Goal: Navigation & Orientation: Find specific page/section

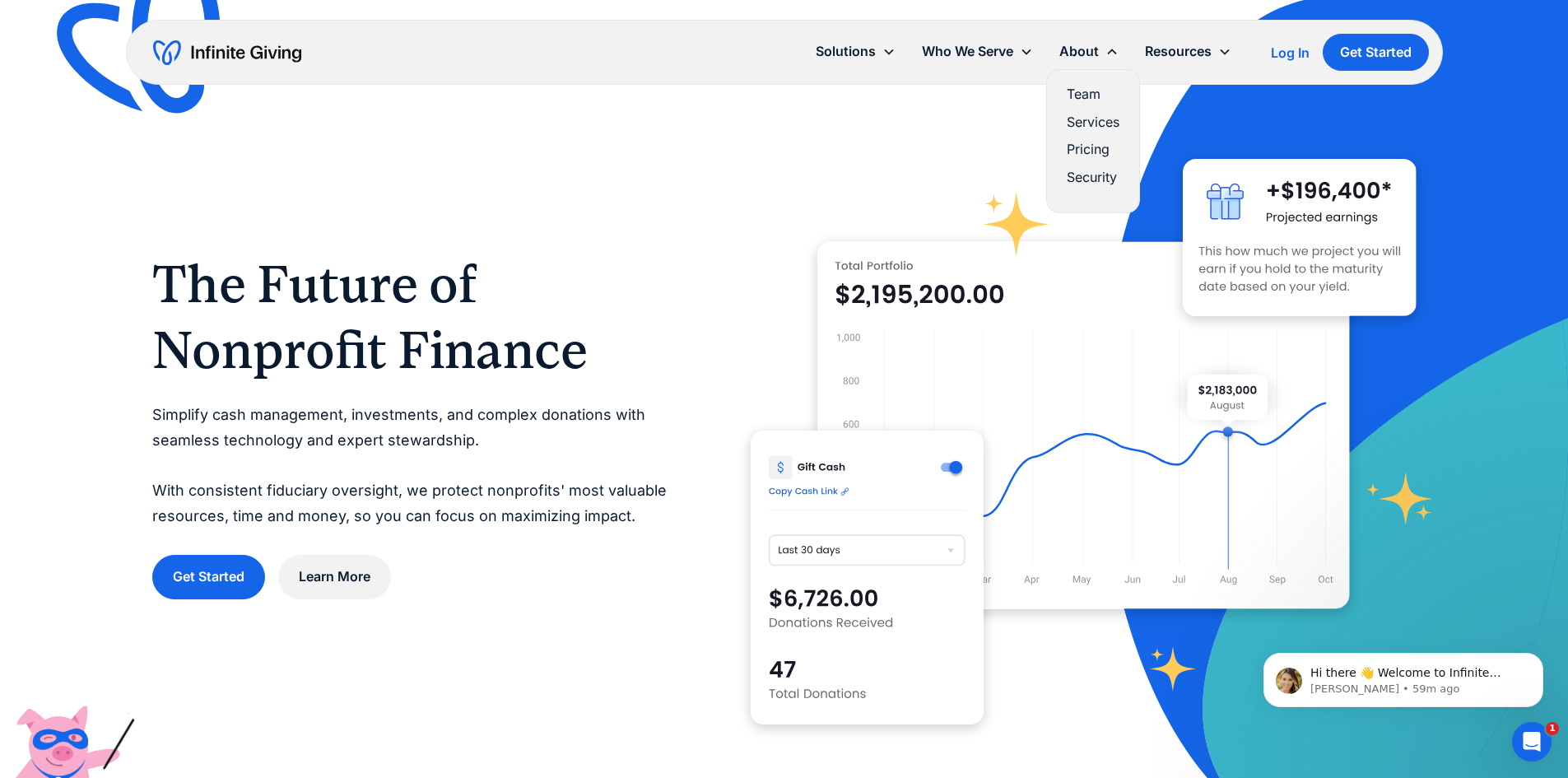
click at [1080, 119] on link "Services" at bounding box center [1093, 122] width 53 height 22
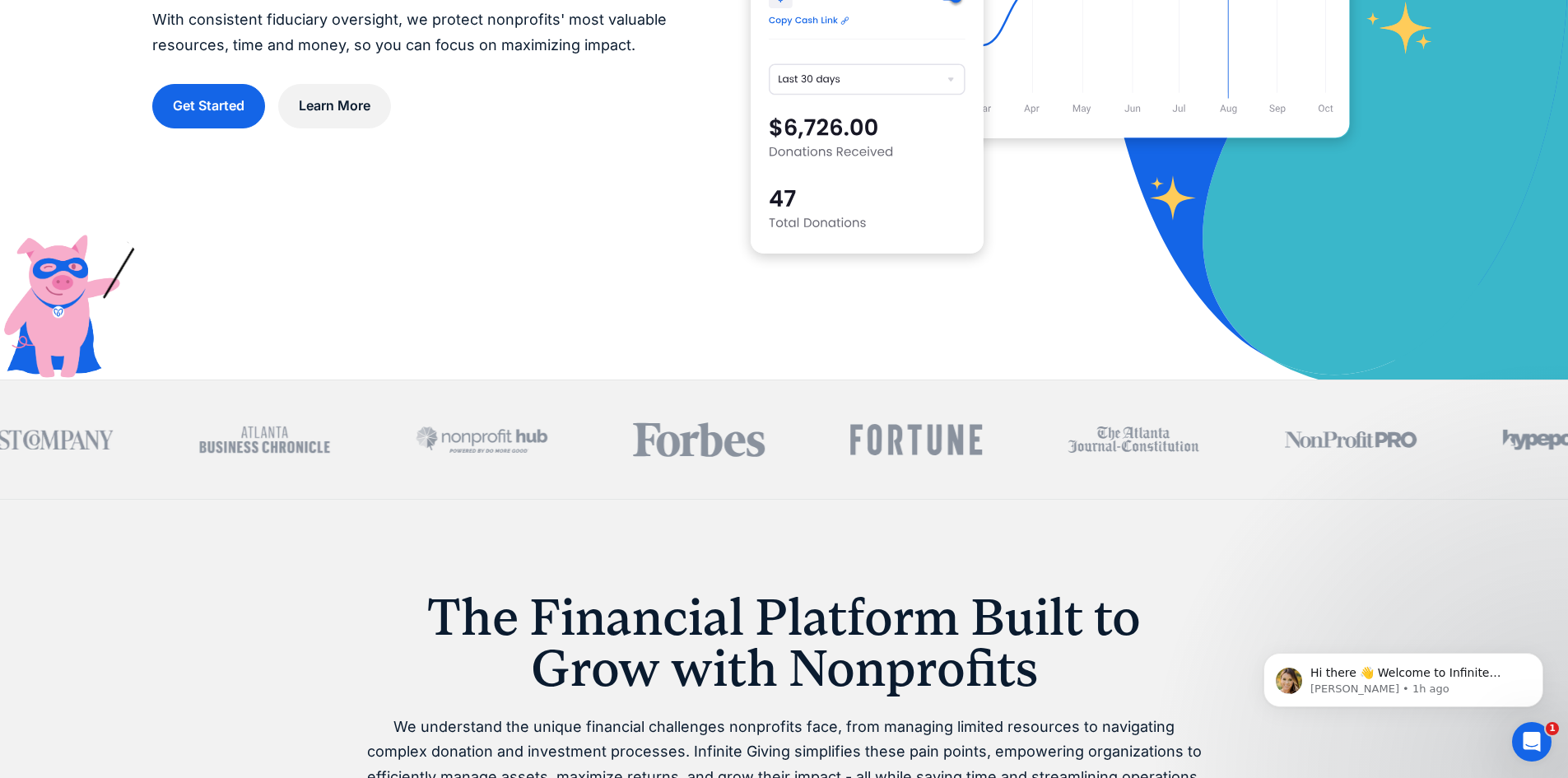
scroll to position [247, 0]
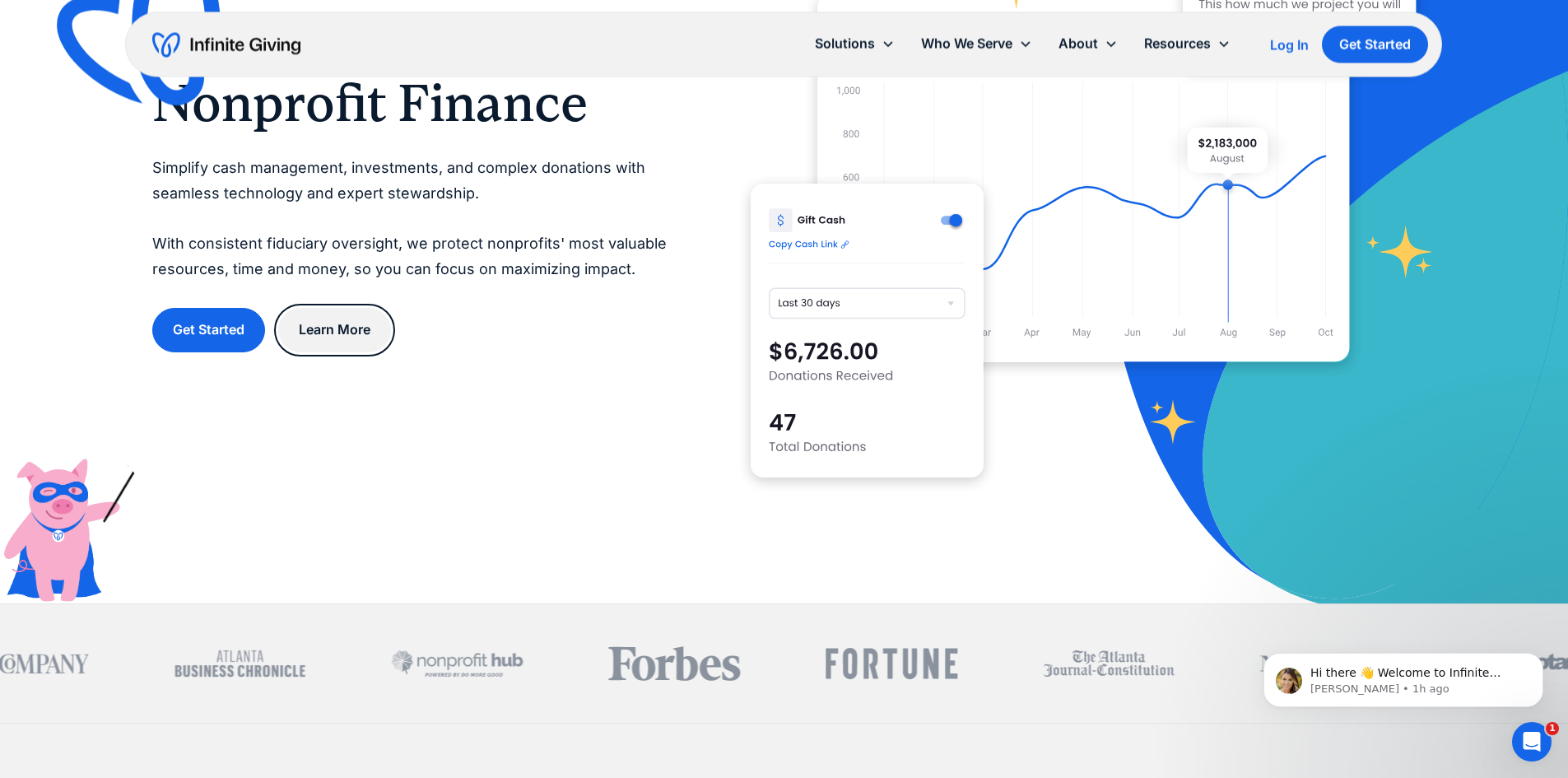
click at [332, 347] on link "Learn More" at bounding box center [334, 330] width 113 height 44
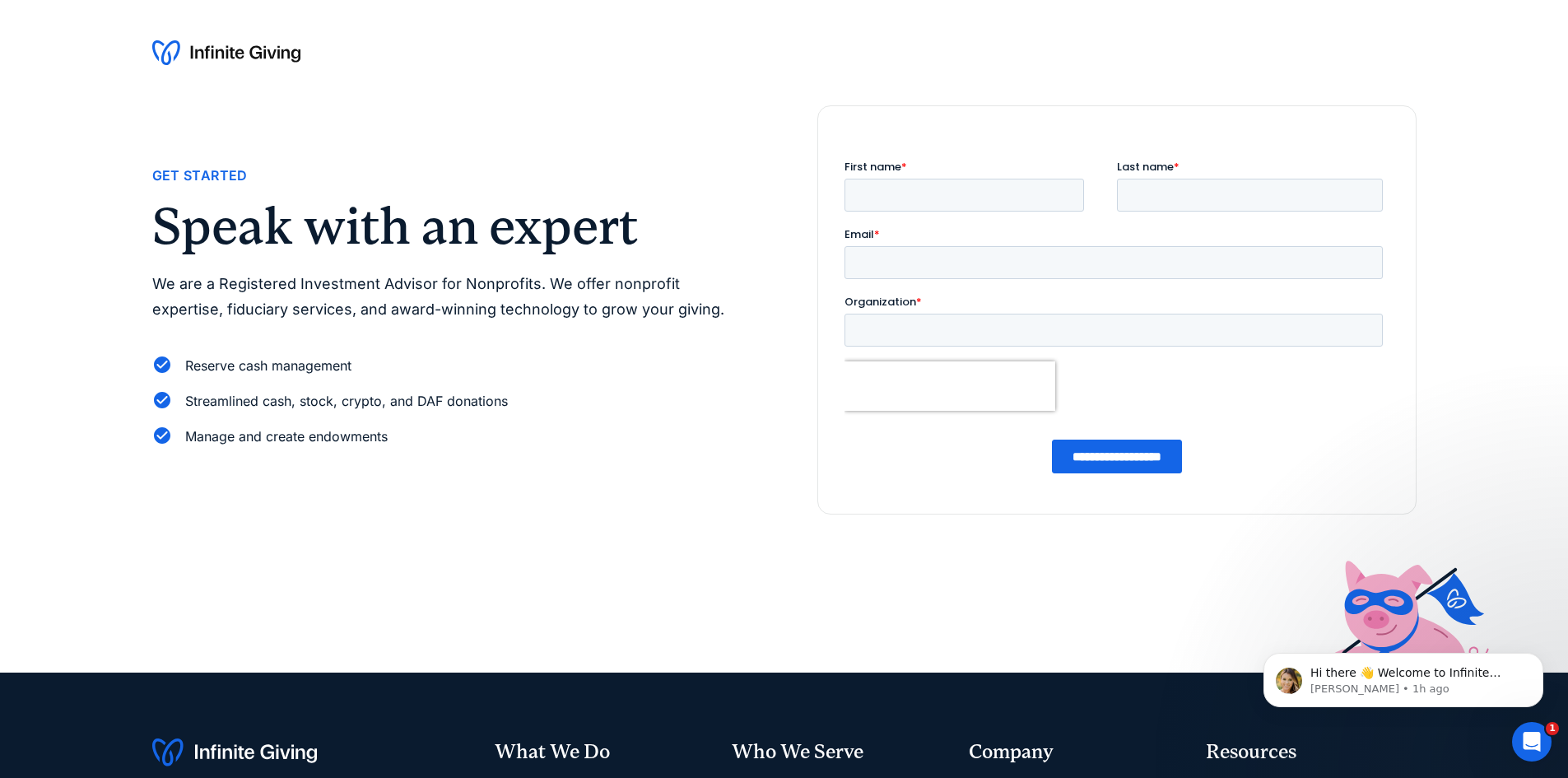
click at [203, 51] on img at bounding box center [226, 52] width 148 height 26
